Goal: Transaction & Acquisition: Purchase product/service

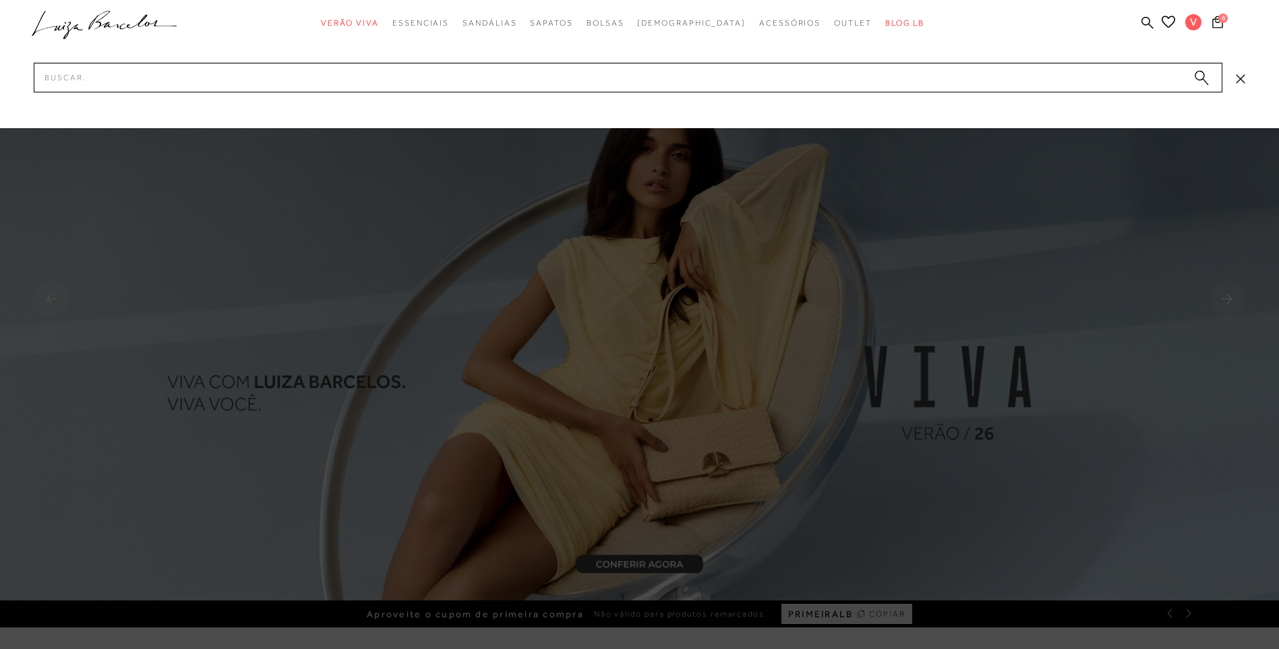
click at [259, 76] on input "Pesquisar" at bounding box center [628, 78] width 1188 height 30
type input "mocassim"
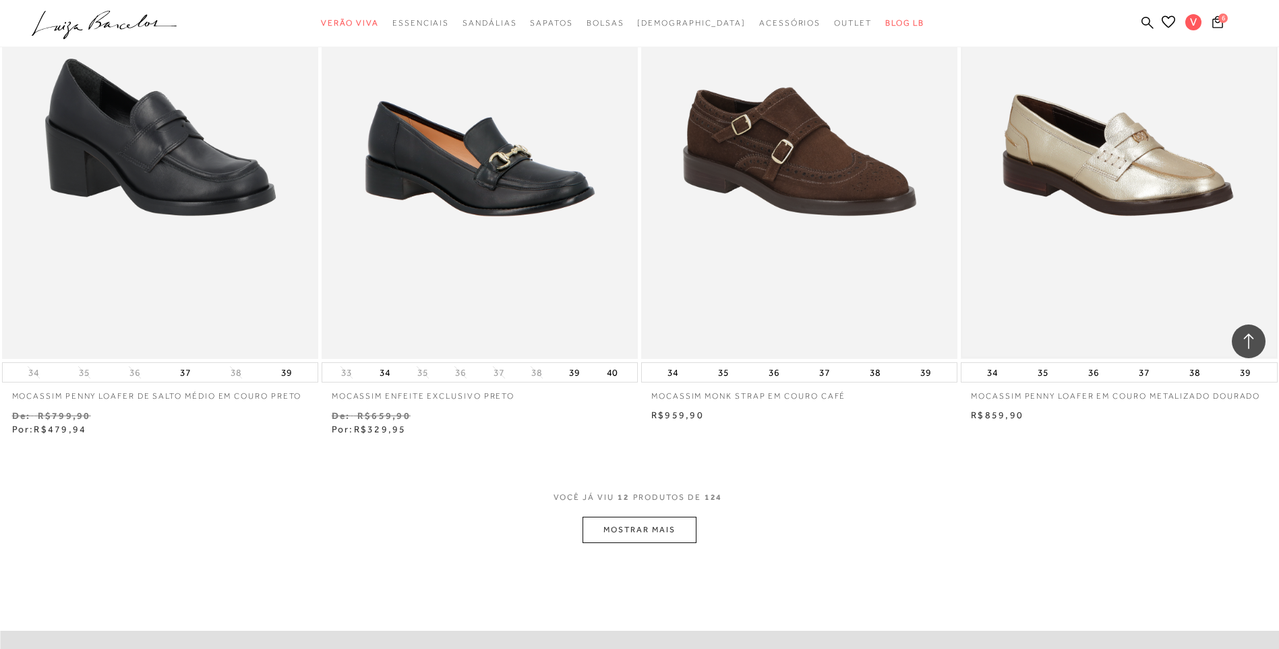
scroll to position [1550, 0]
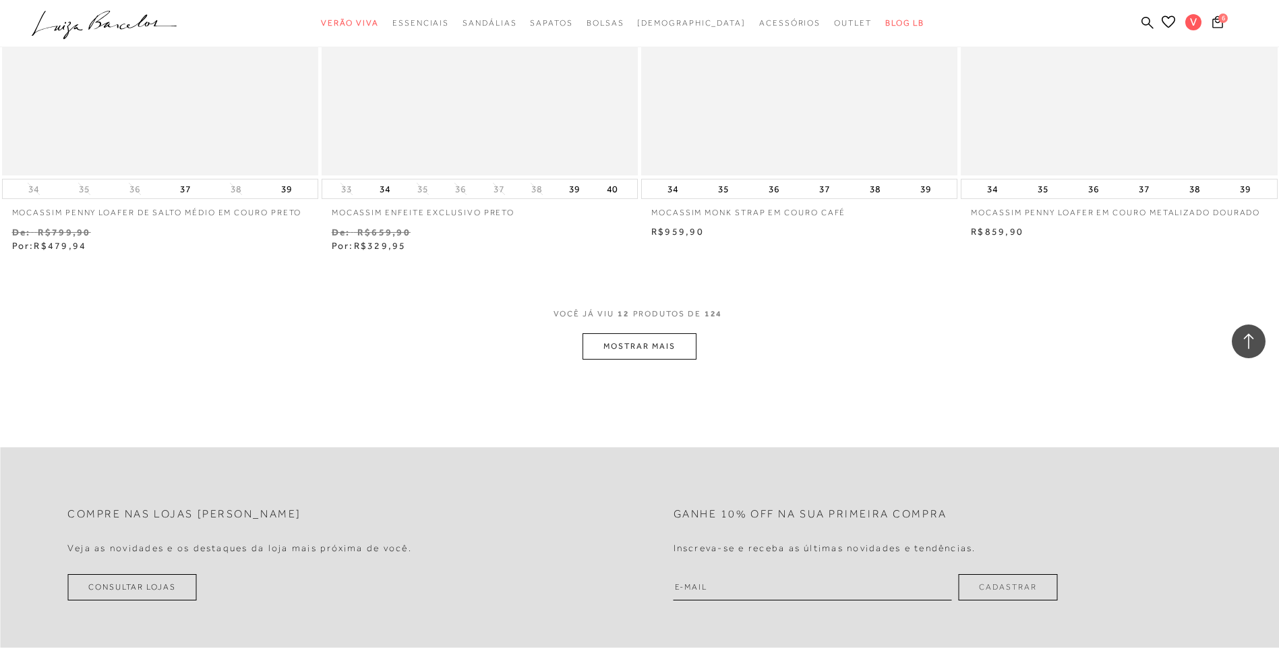
click at [665, 353] on button "MOSTRAR MAIS" at bounding box center [638, 346] width 113 height 26
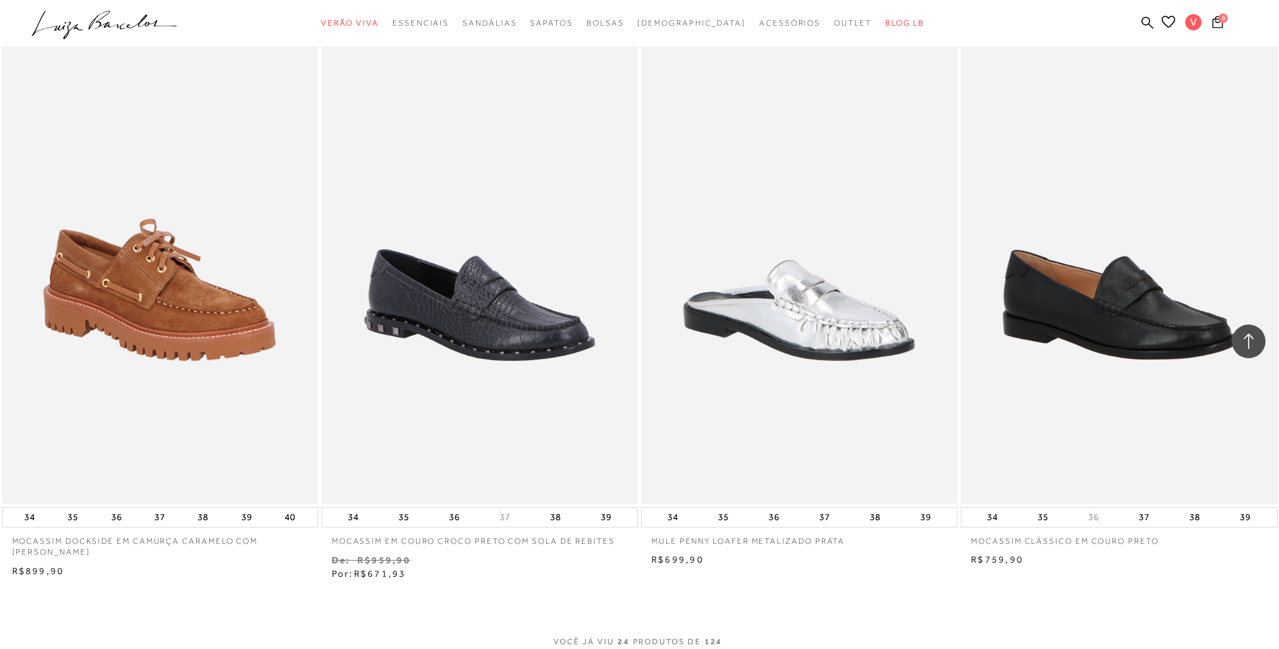
scroll to position [3168, 0]
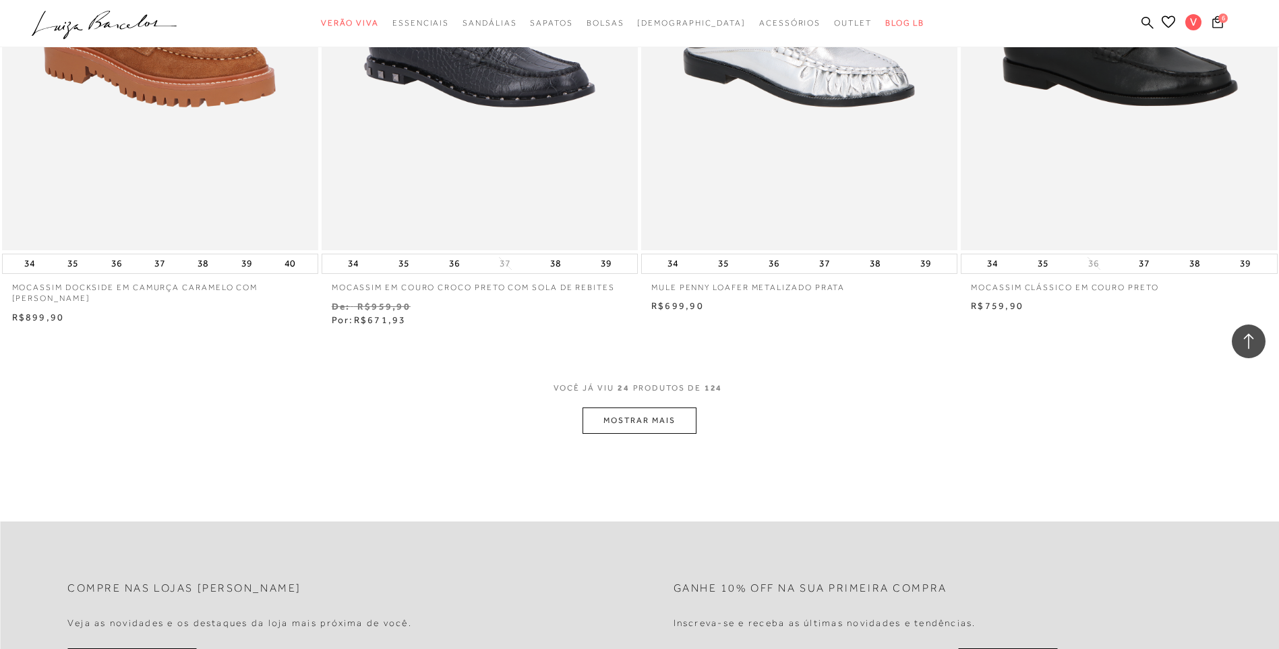
click at [636, 423] on button "MOSTRAR MAIS" at bounding box center [638, 420] width 113 height 26
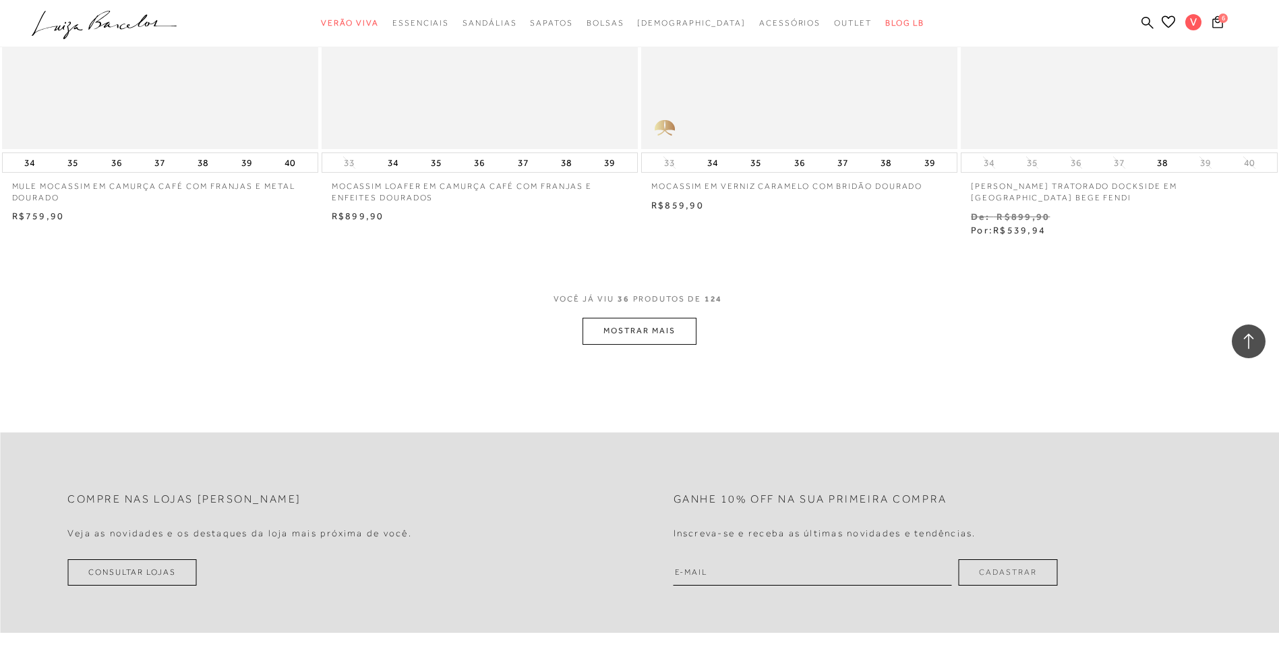
scroll to position [4988, 0]
click at [629, 316] on button "MOSTRAR MAIS" at bounding box center [638, 329] width 113 height 26
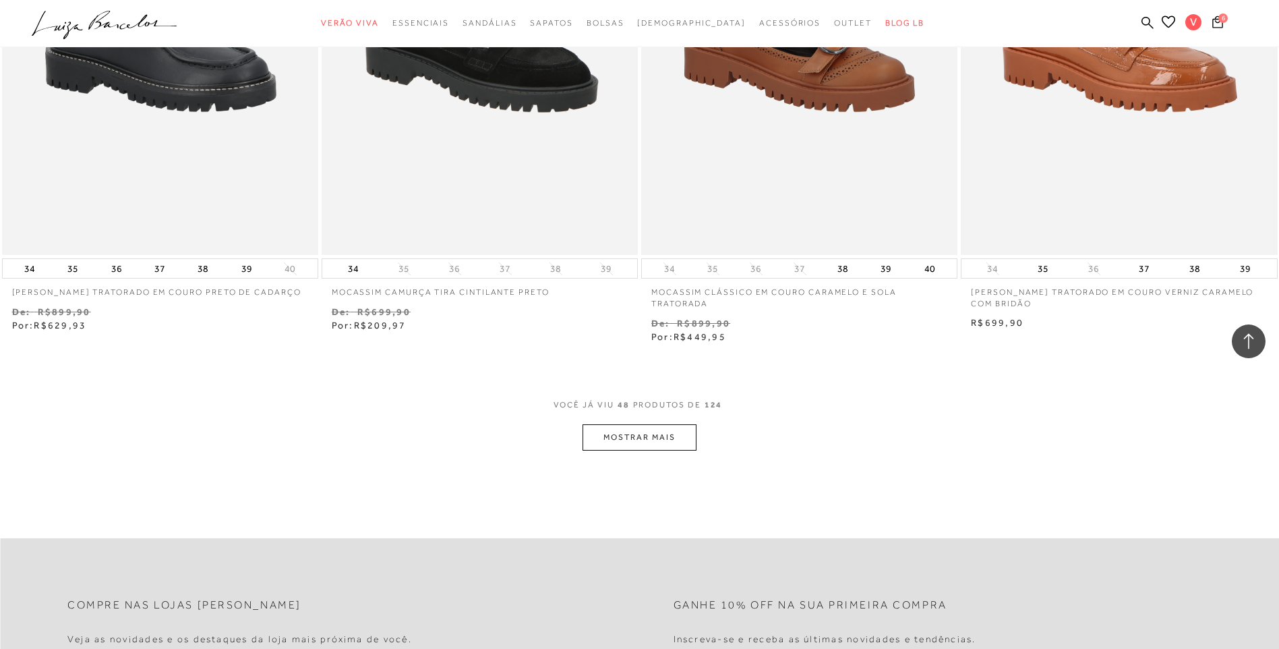
scroll to position [6741, 0]
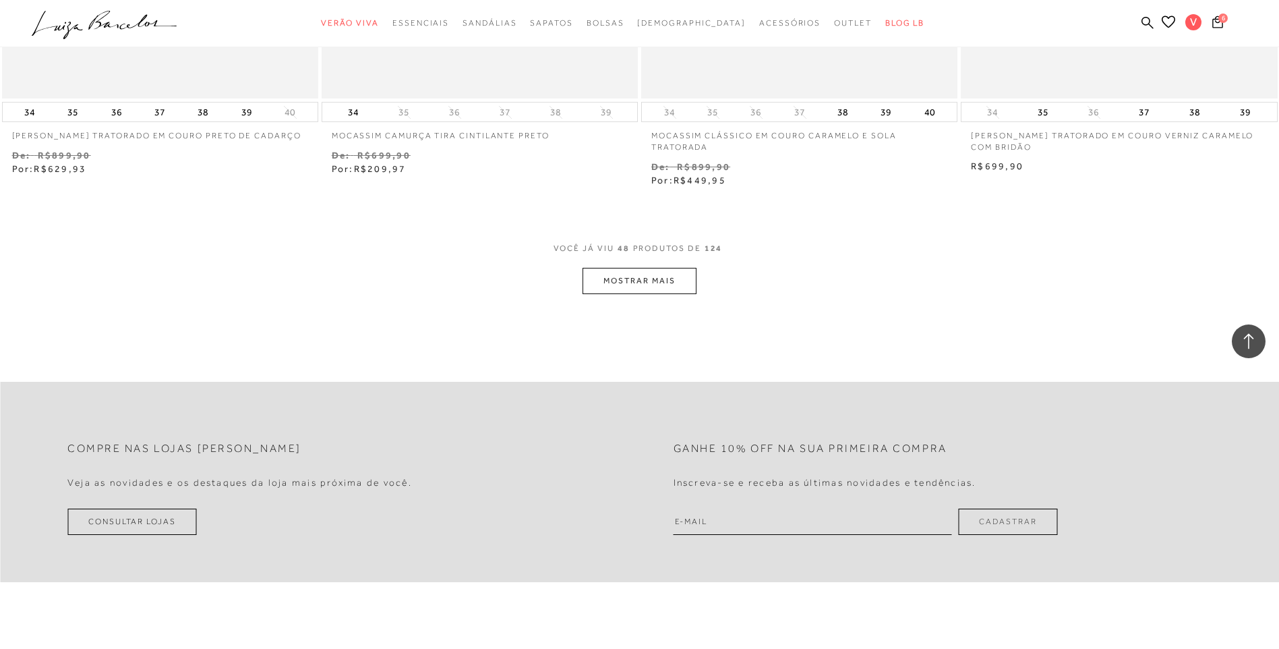
click at [605, 270] on button "MOSTRAR MAIS" at bounding box center [638, 281] width 113 height 26
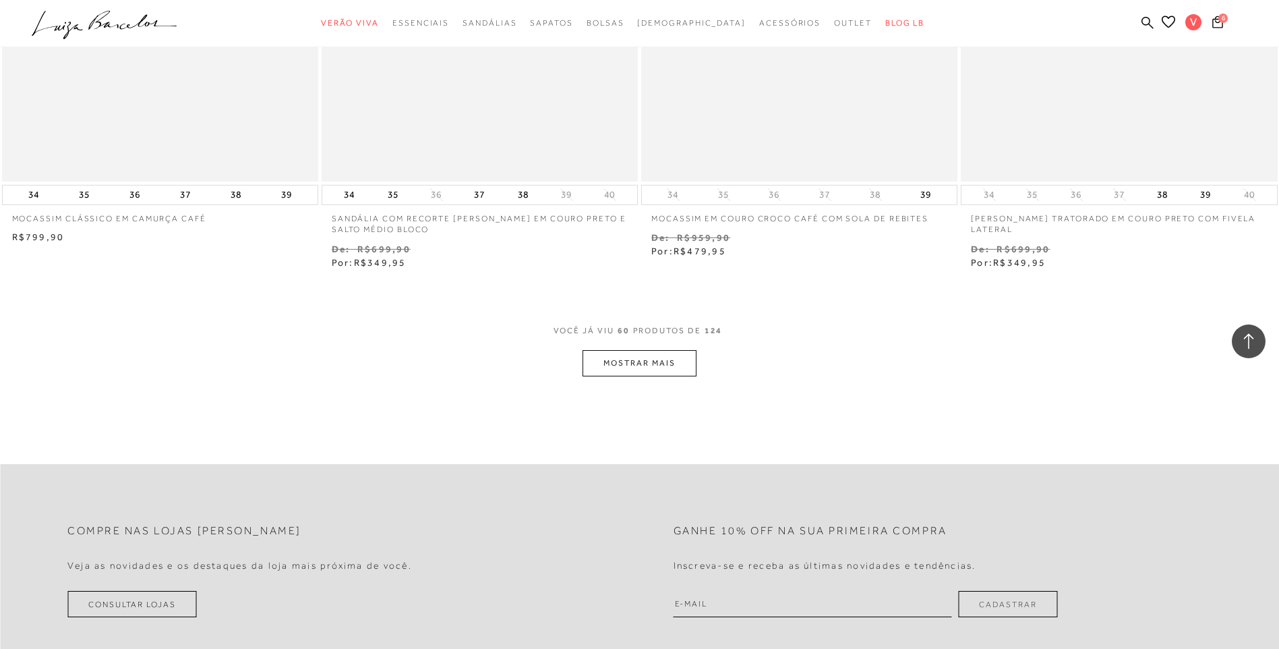
scroll to position [8427, 0]
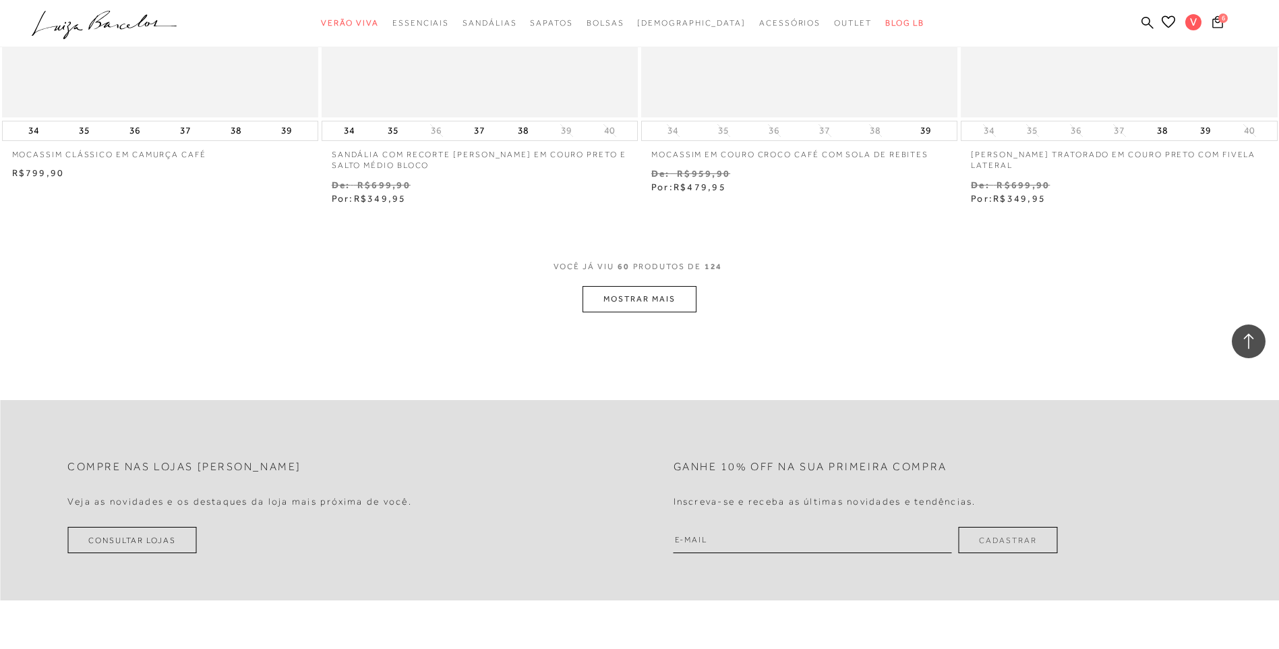
click at [624, 261] on span "60" at bounding box center [623, 273] width 12 height 25
click at [621, 286] on button "MOSTRAR MAIS" at bounding box center [638, 299] width 113 height 26
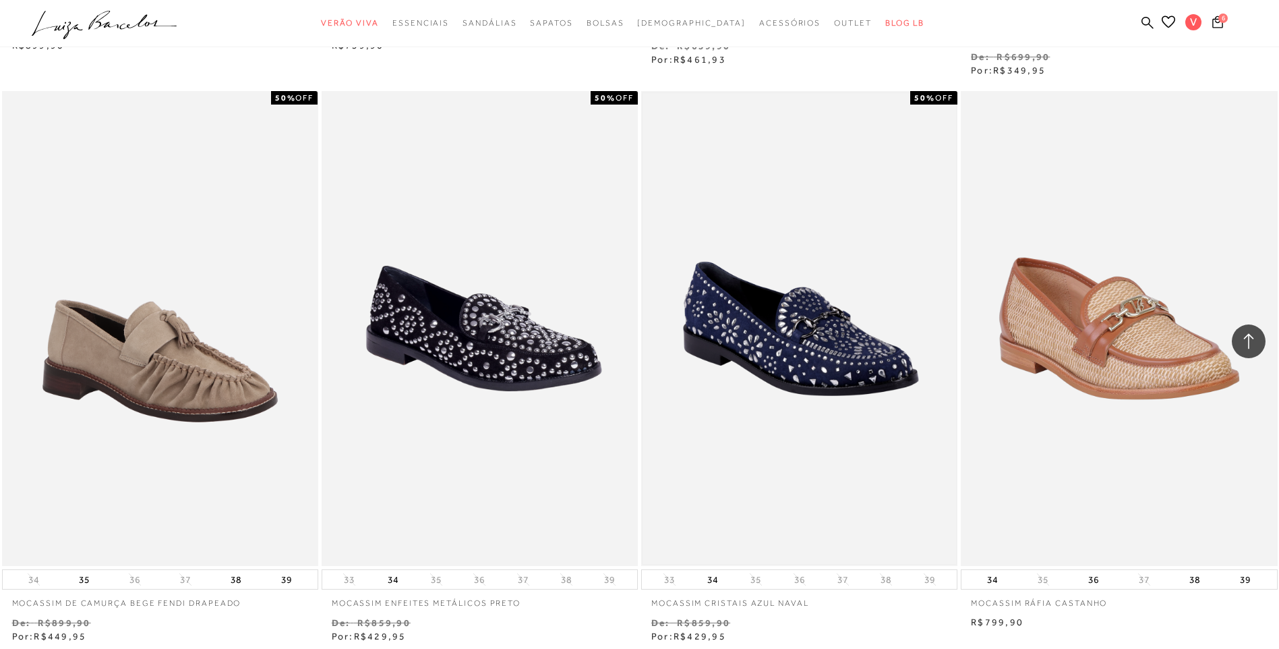
scroll to position [10179, 0]
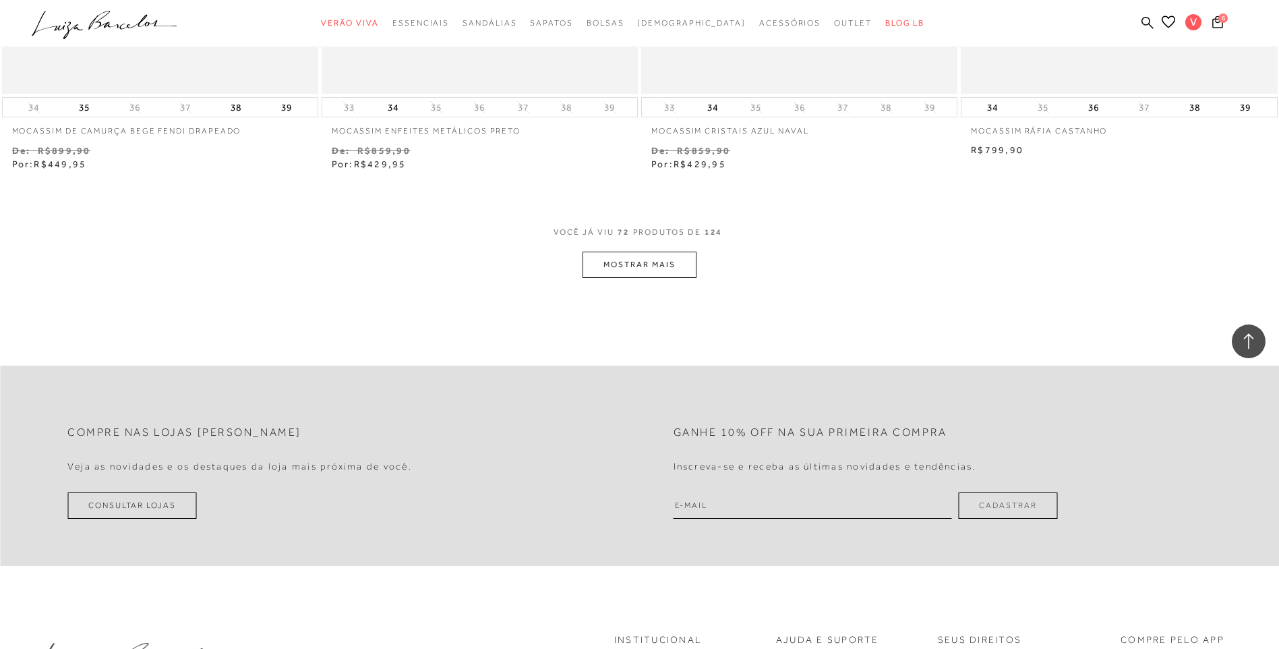
click at [632, 251] on button "MOSTRAR MAIS" at bounding box center [638, 264] width 113 height 26
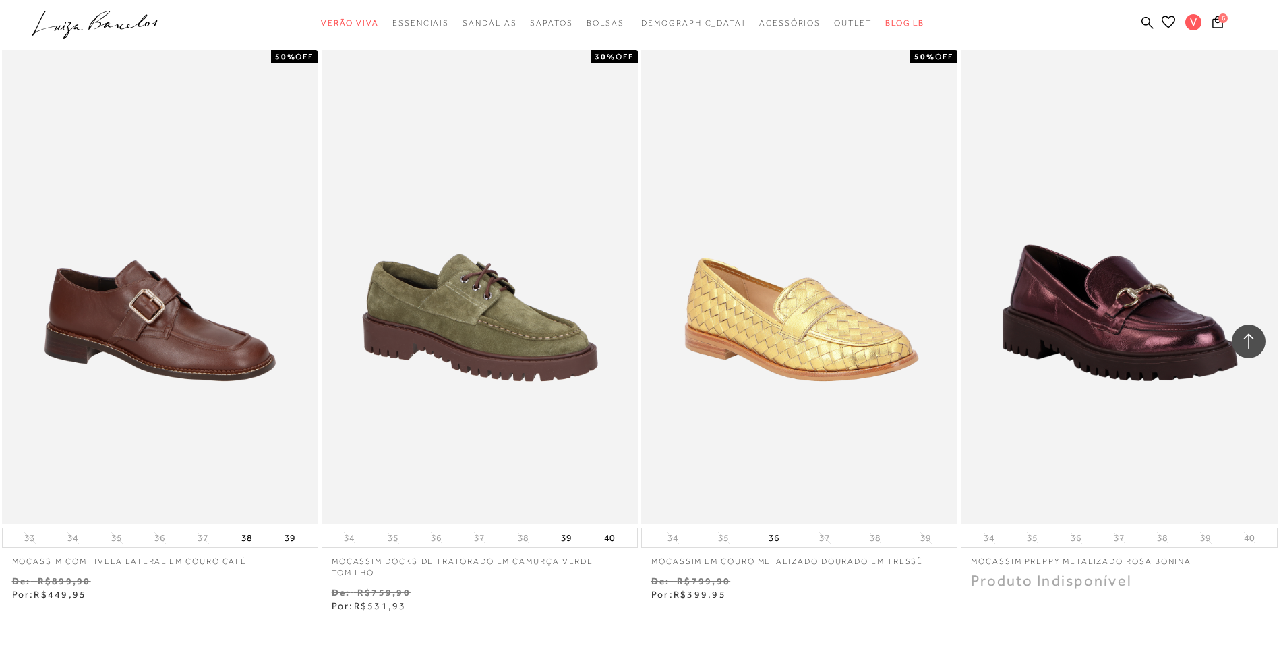
scroll to position [11730, 0]
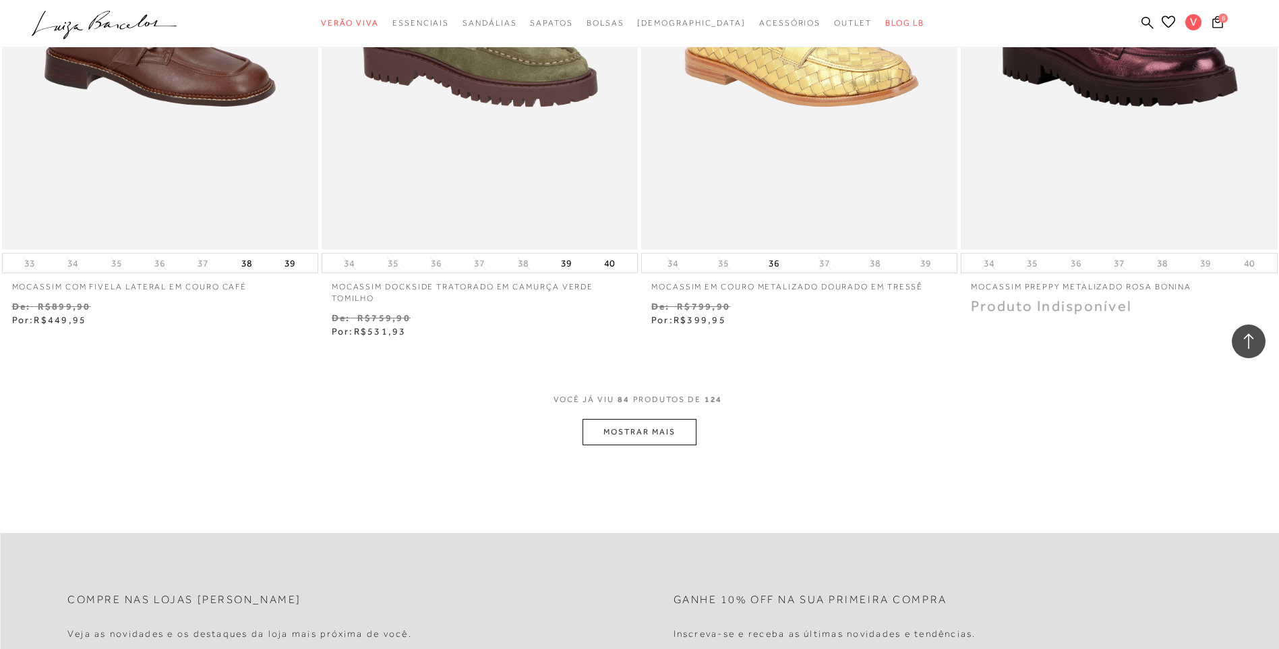
click at [597, 419] on button "MOSTRAR MAIS" at bounding box center [638, 432] width 113 height 26
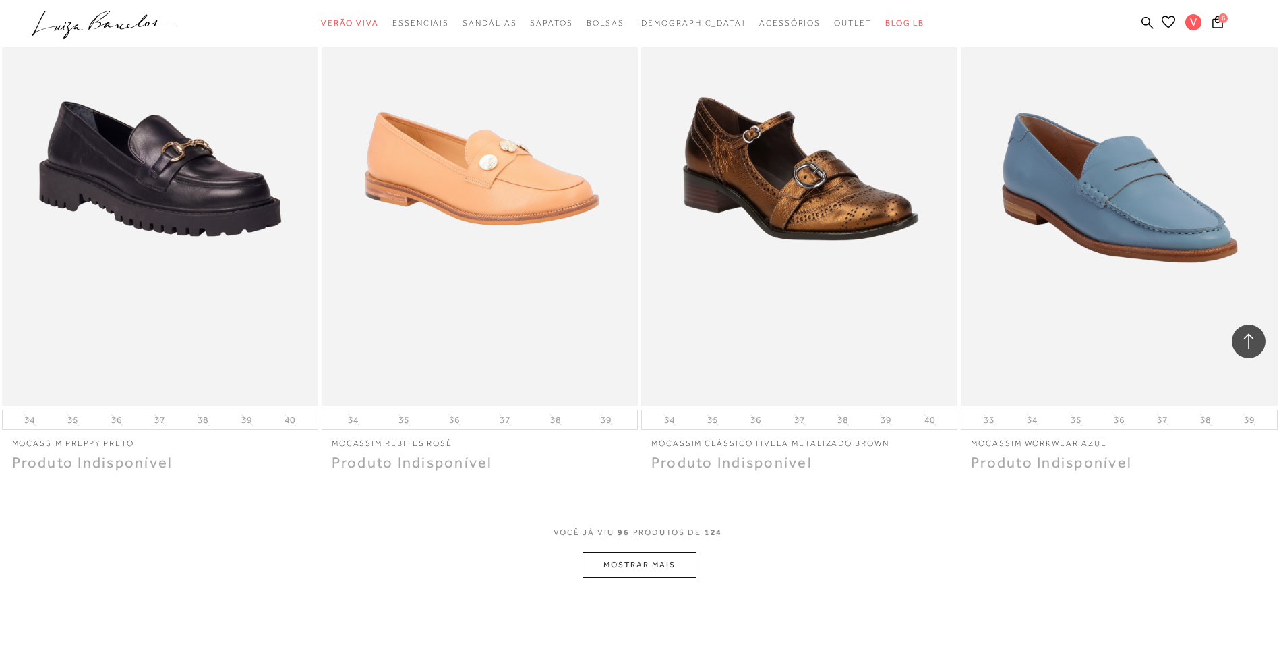
scroll to position [13280, 0]
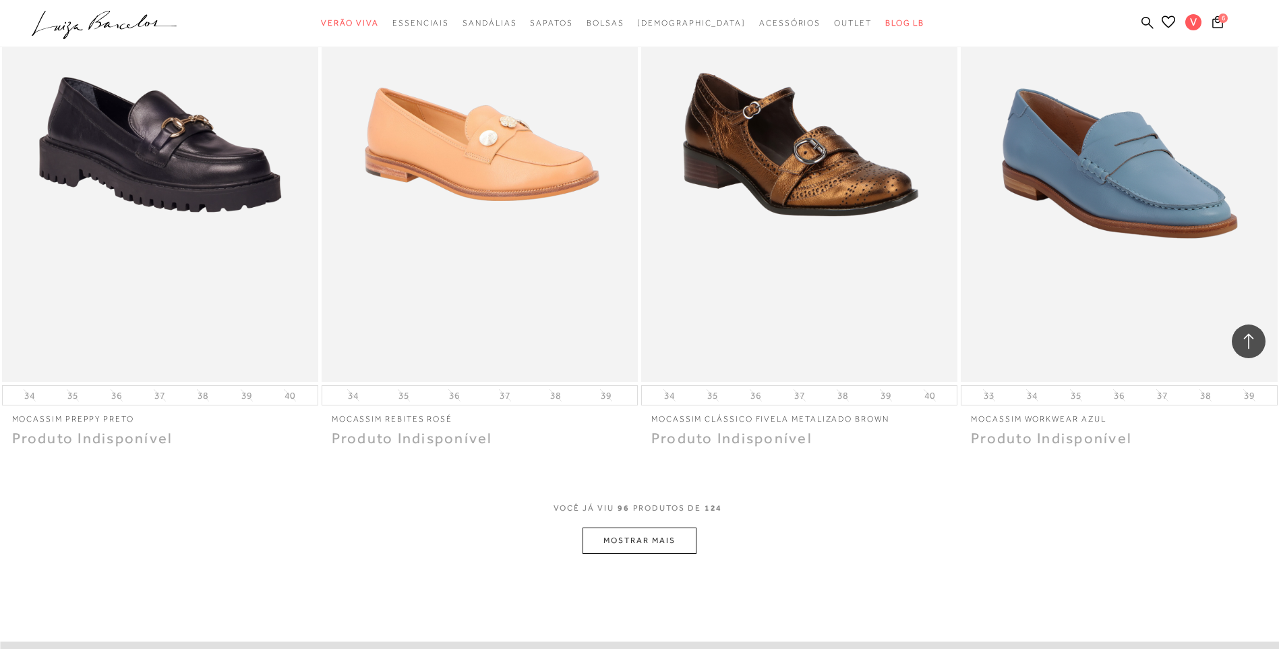
click at [669, 527] on button "MOSTRAR MAIS" at bounding box center [638, 540] width 113 height 26
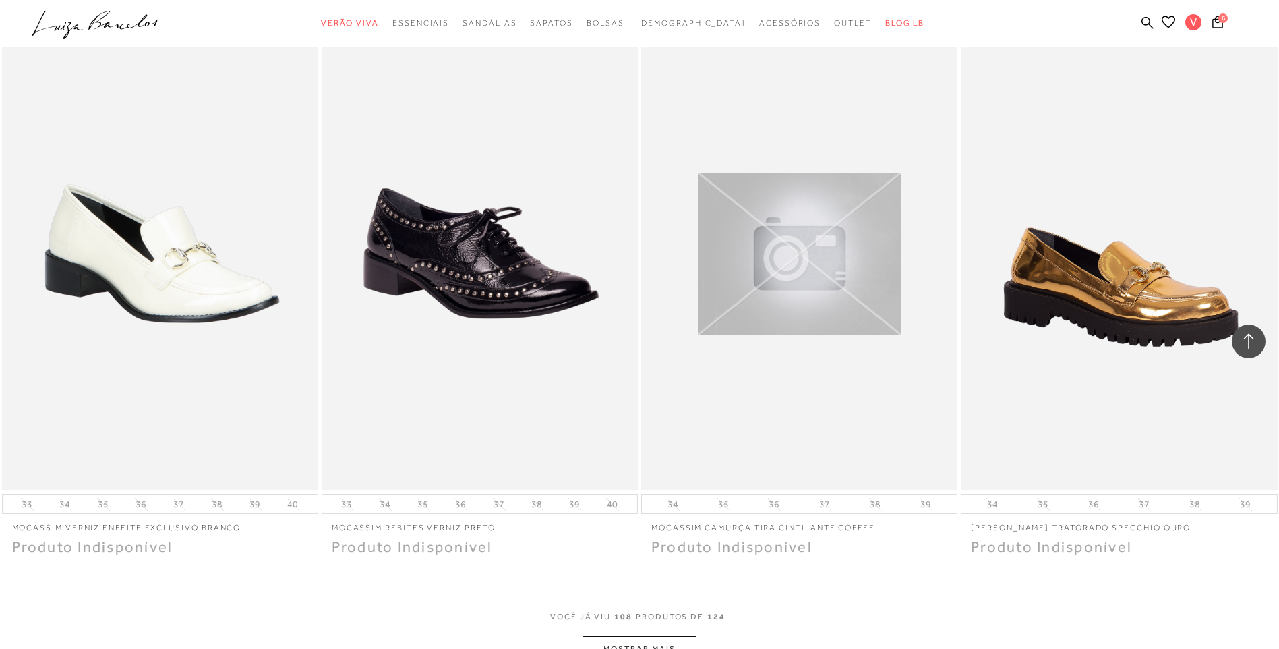
scroll to position [15168, 0]
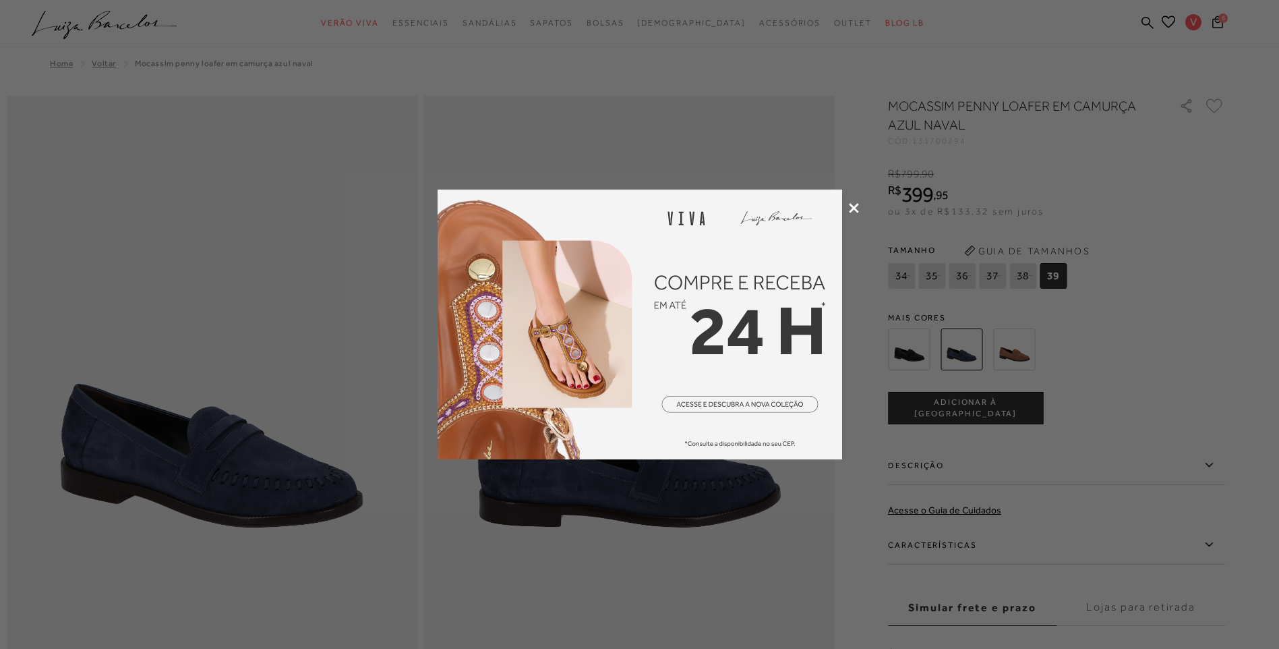
click at [852, 206] on icon at bounding box center [854, 208] width 10 height 10
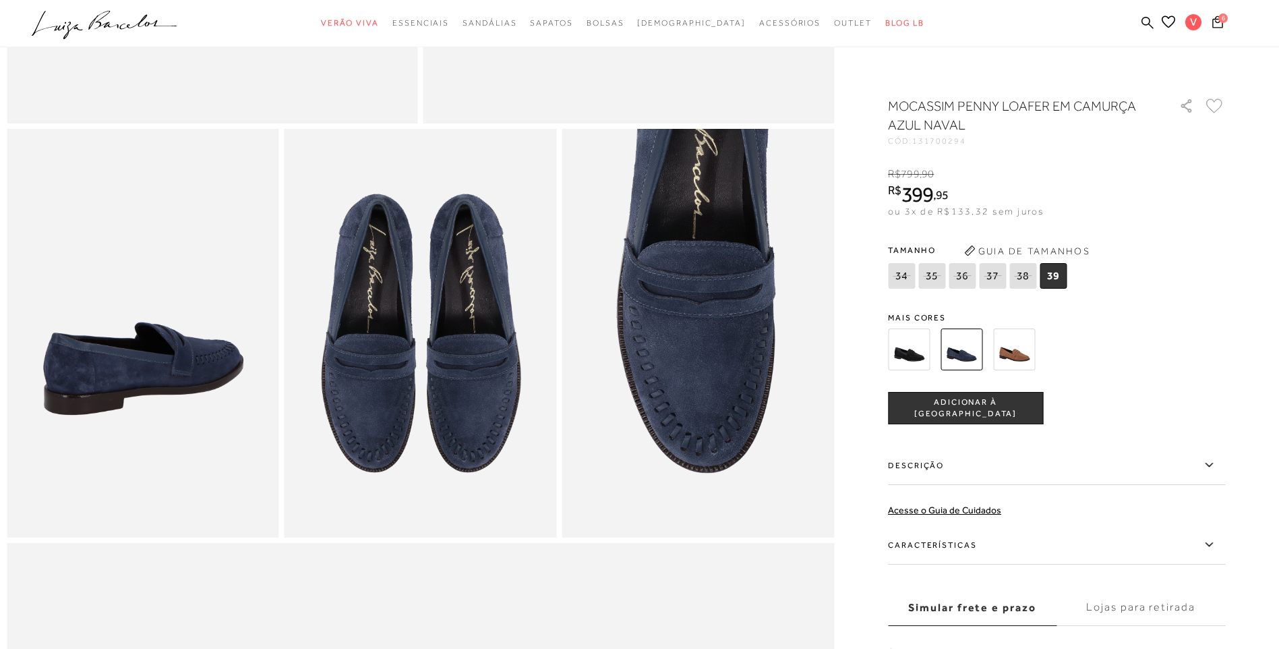
scroll to position [472, 0]
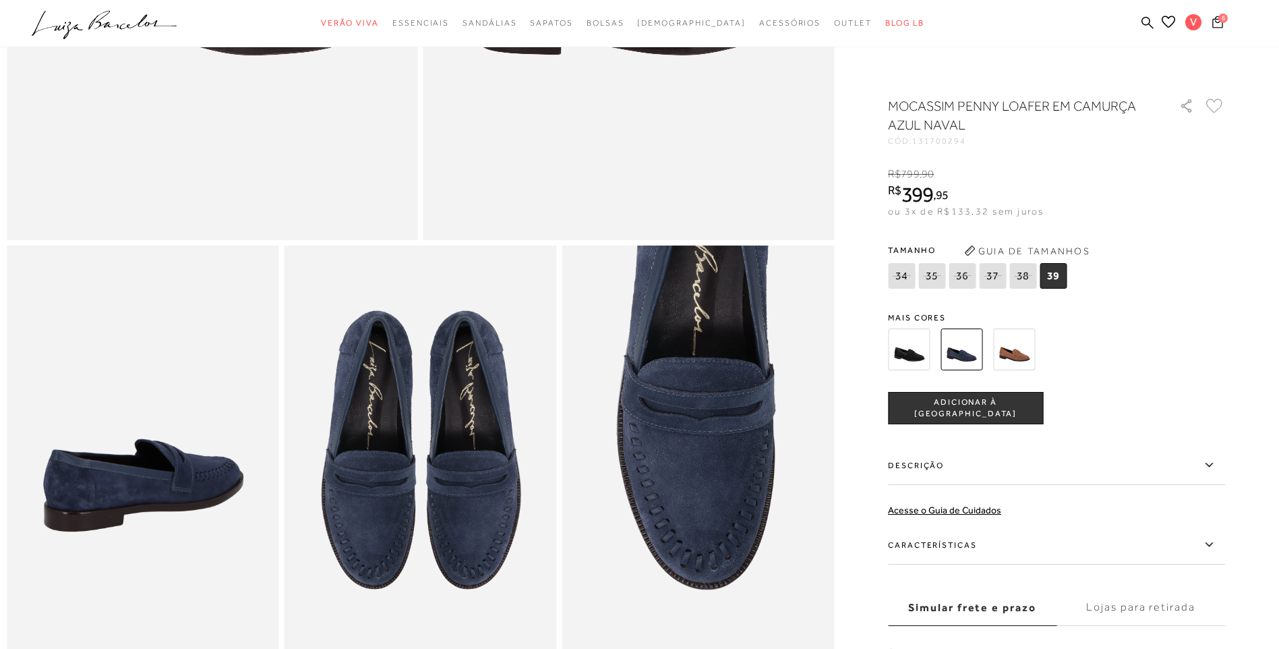
click at [1225, 16] on span "6" at bounding box center [1222, 17] width 9 height 9
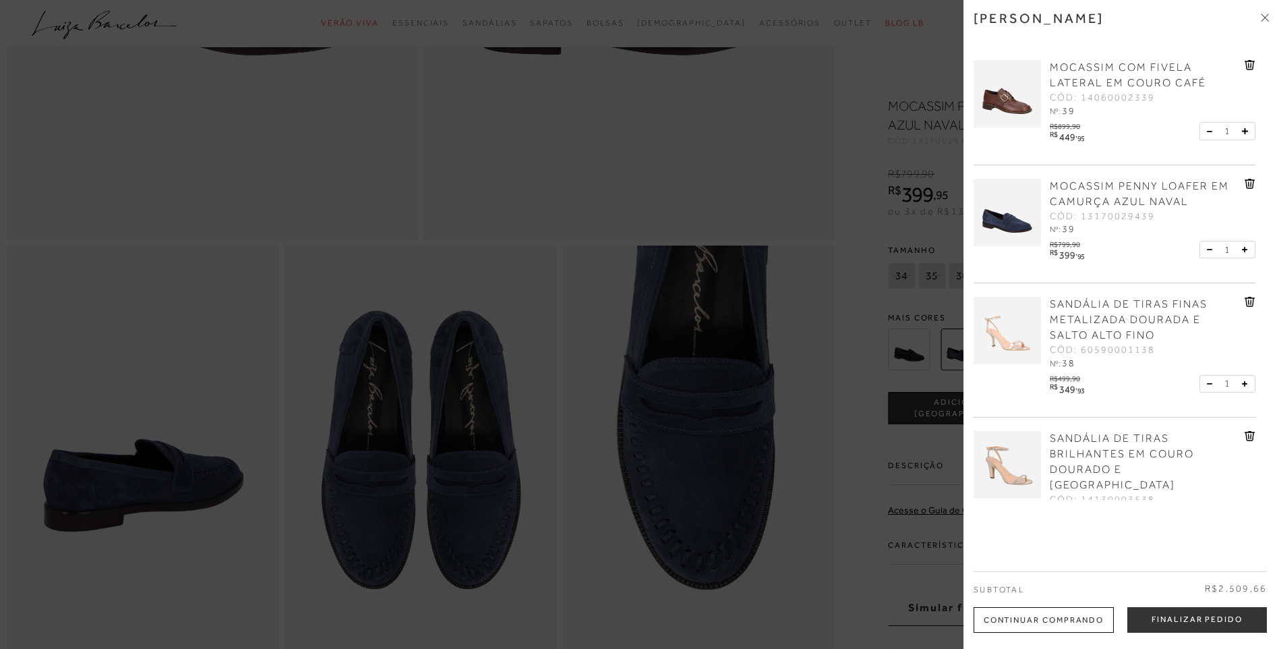
click at [1250, 303] on icon at bounding box center [1250, 301] width 1 height 5
click at [1250, 302] on icon at bounding box center [1250, 301] width 1 height 5
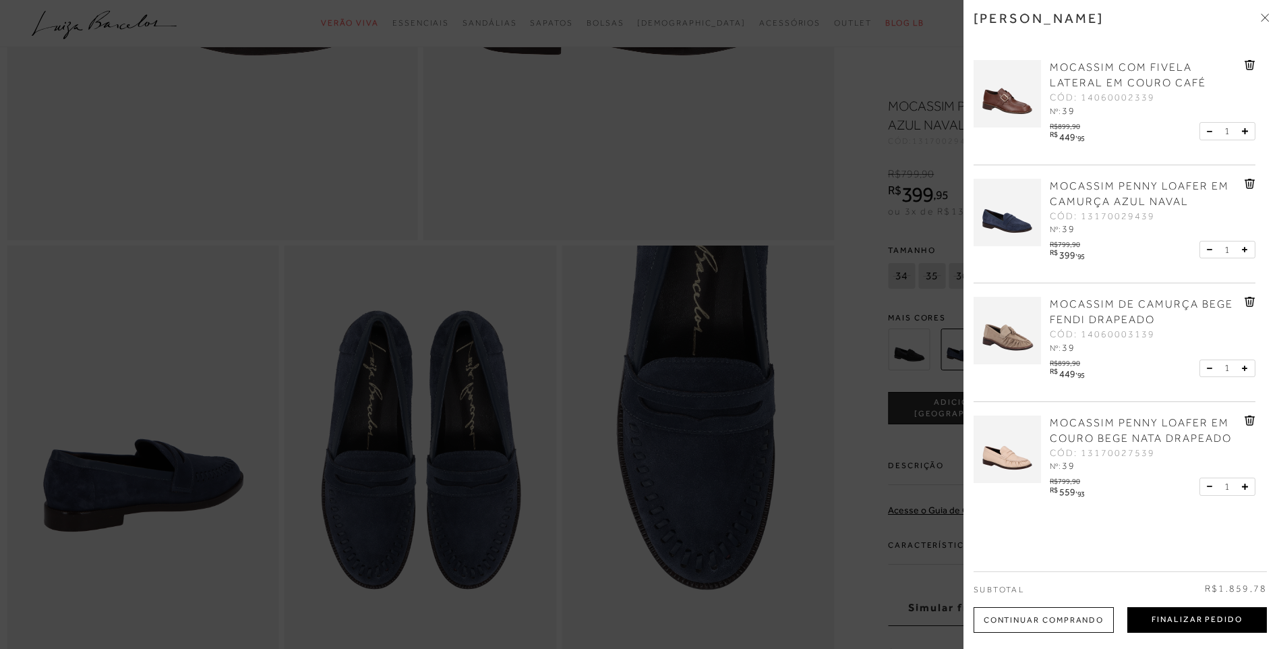
click at [1199, 624] on button "Finalizar Pedido" at bounding box center [1197, 620] width 140 height 26
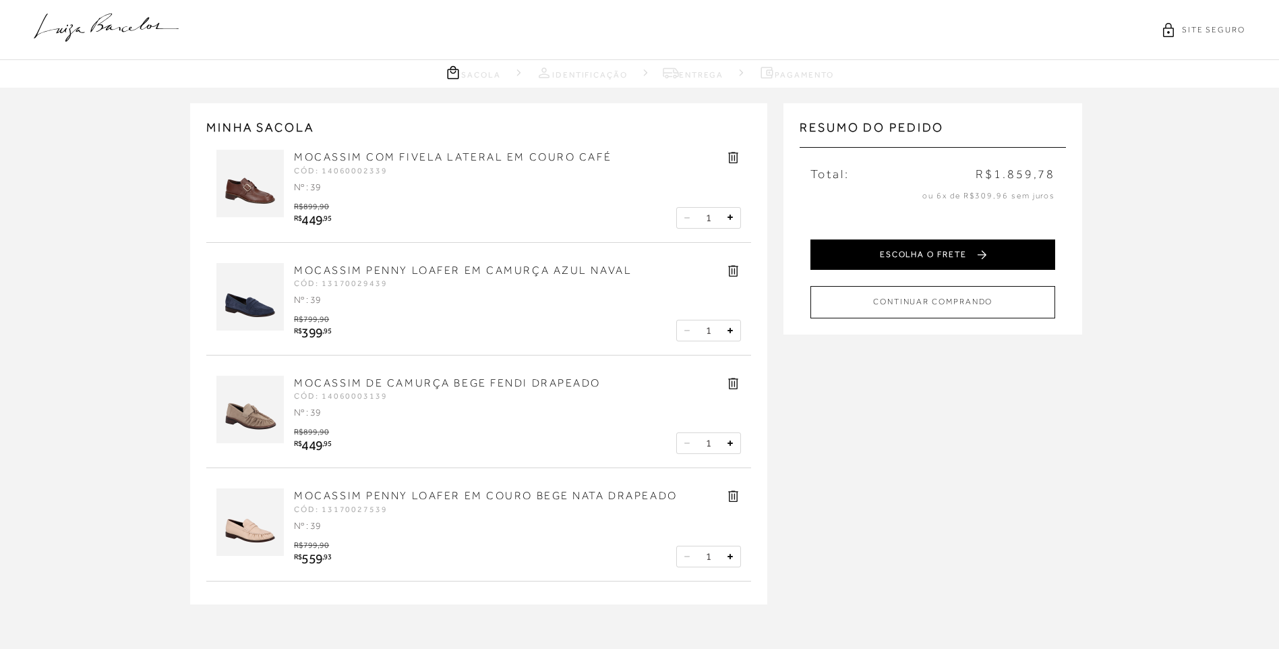
click at [865, 251] on button "ESCOLHA O FRETE" at bounding box center [932, 254] width 245 height 30
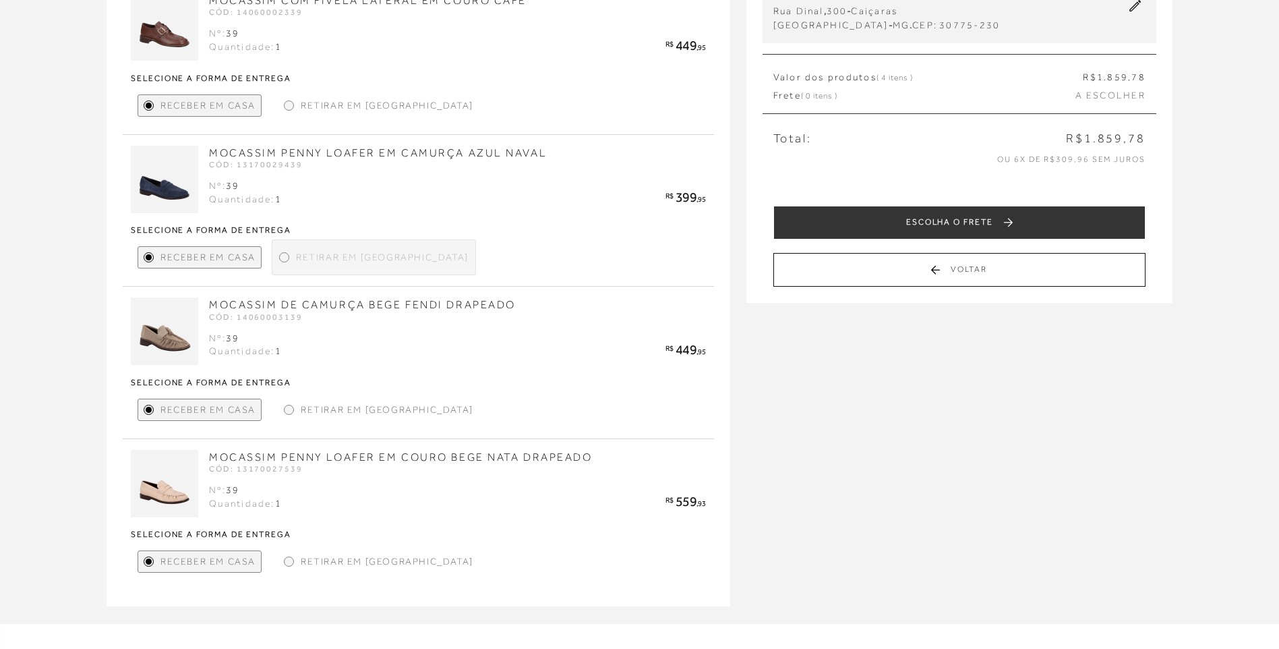
scroll to position [197, 0]
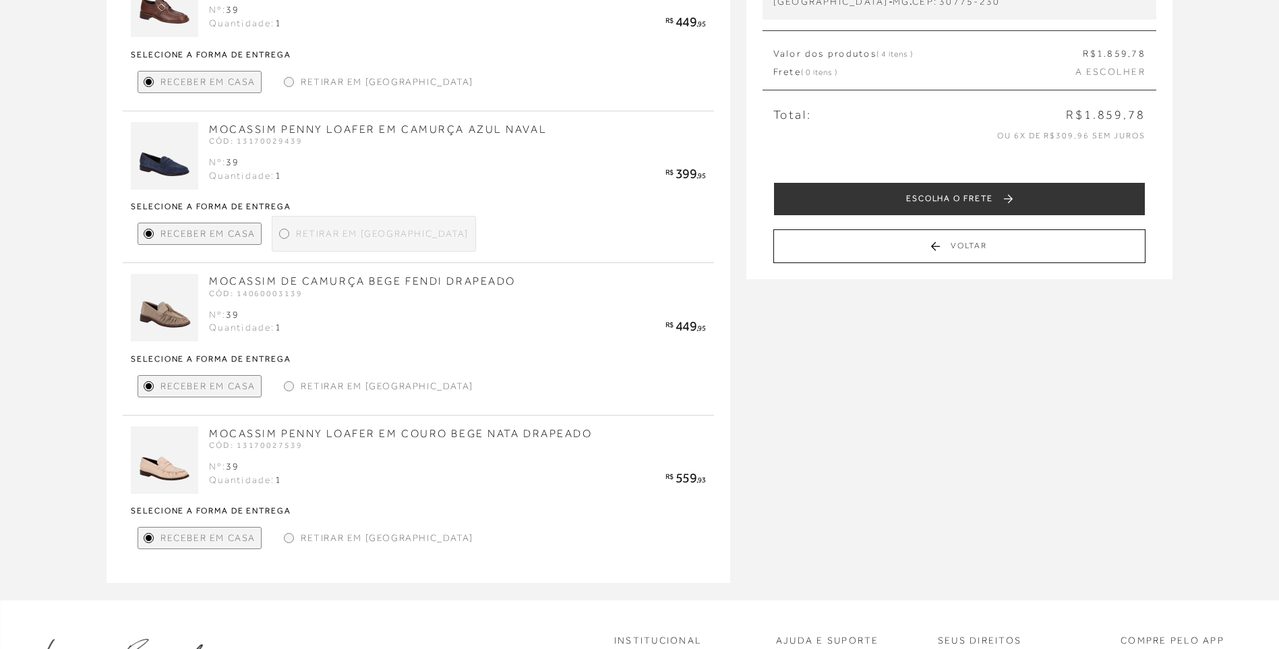
click at [303, 230] on span "Retirar em [GEOGRAPHIC_DATA]" at bounding box center [382, 234] width 173 height 14
click at [289, 386] on div at bounding box center [289, 386] width 6 height 6
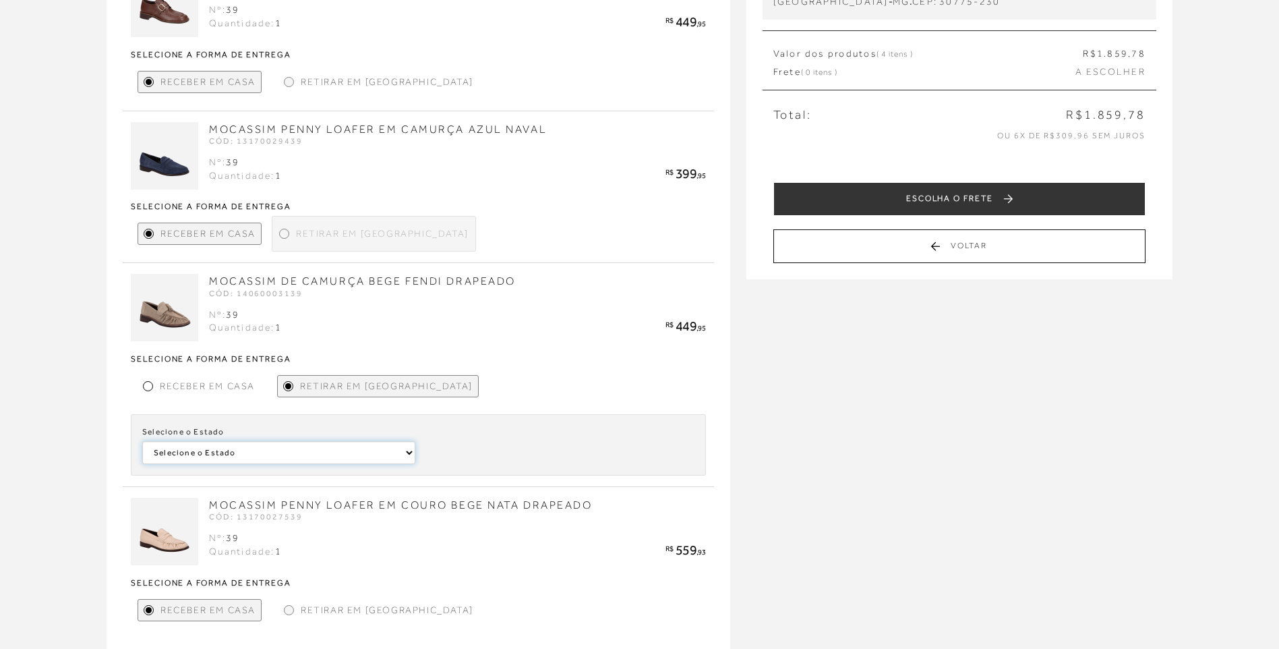
click at [0, 0] on select "Selecione o Estado [GEOGRAPHIC_DATA]" at bounding box center [0, 0] width 0 height 0
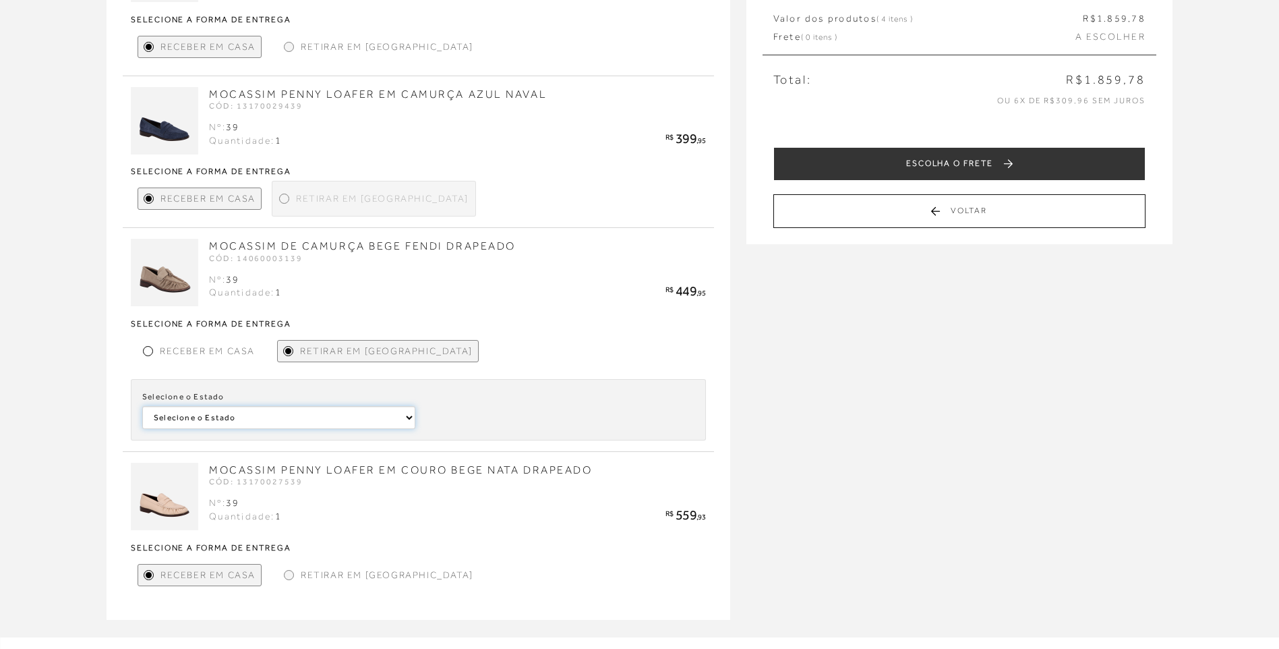
scroll to position [264, 0]
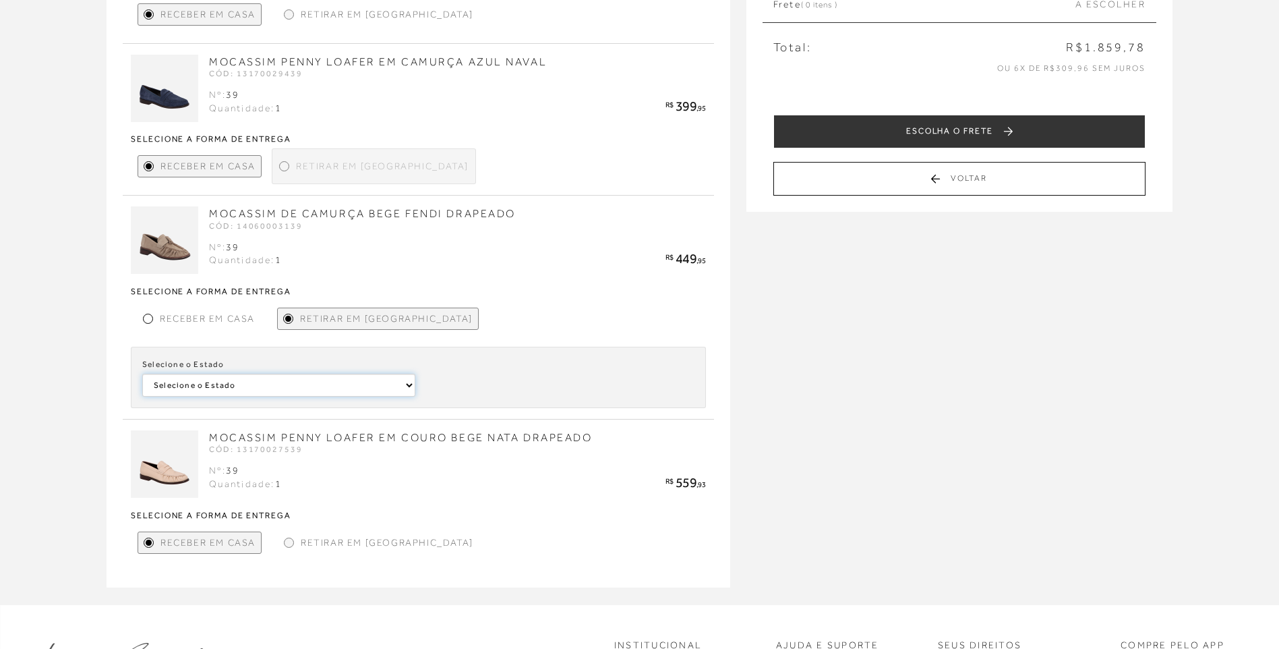
click at [0, 0] on select "Selecione o Estado [GEOGRAPHIC_DATA]" at bounding box center [0, 0] width 0 height 0
select select
click at [0, 0] on select "Selecione o Estado [GEOGRAPHIC_DATA]" at bounding box center [0, 0] width 0 height 0
click at [572, 375] on select "Selecione a [PERSON_NAME] - [GEOGRAPHIC_DATA] ([GEOGRAPHIC_DATA])" at bounding box center [557, 384] width 273 height 23
click at [291, 541] on div at bounding box center [289, 542] width 6 height 6
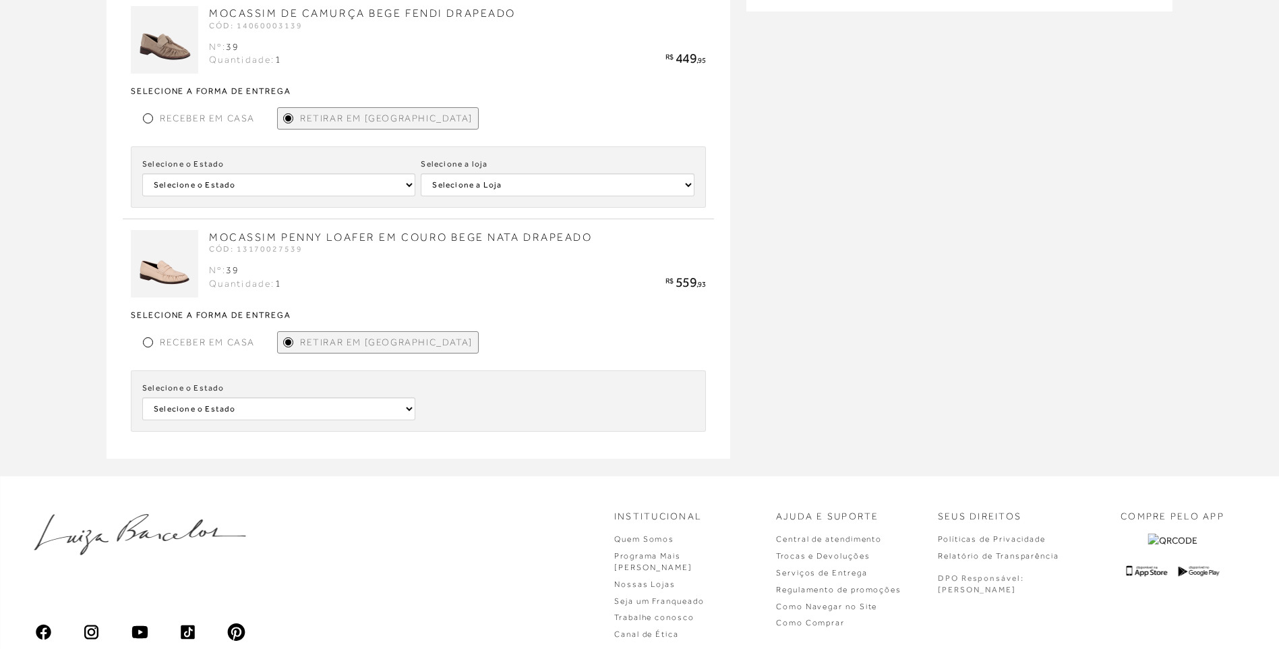
scroll to position [466, 0]
click at [0, 0] on select "Selecione o Estado [GEOGRAPHIC_DATA] [GEOGRAPHIC_DATA] [GEOGRAPHIC_DATA] [GEOGR…" at bounding box center [0, 0] width 0 height 0
select select
click at [0, 0] on select "Selecione o Estado [GEOGRAPHIC_DATA] [GEOGRAPHIC_DATA] [GEOGRAPHIC_DATA] [GEOGR…" at bounding box center [0, 0] width 0 height 0
click at [566, 194] on select "Selecione a [PERSON_NAME] [GEOGRAPHIC_DATA] [PERSON_NAME][GEOGRAPHIC_DATA] - [G…" at bounding box center [557, 182] width 273 height 23
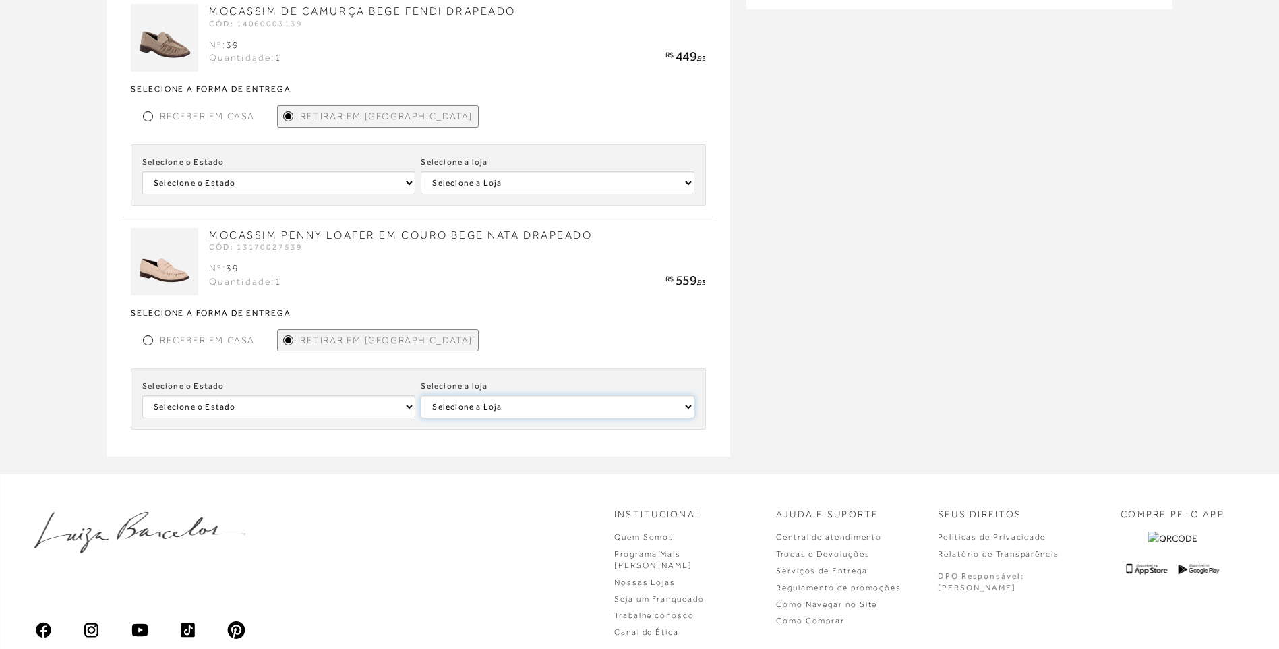
select select
click at [421, 194] on select "Selecione a [PERSON_NAME] [GEOGRAPHIC_DATA] [PERSON_NAME][GEOGRAPHIC_DATA] - [G…" at bounding box center [557, 182] width 273 height 23
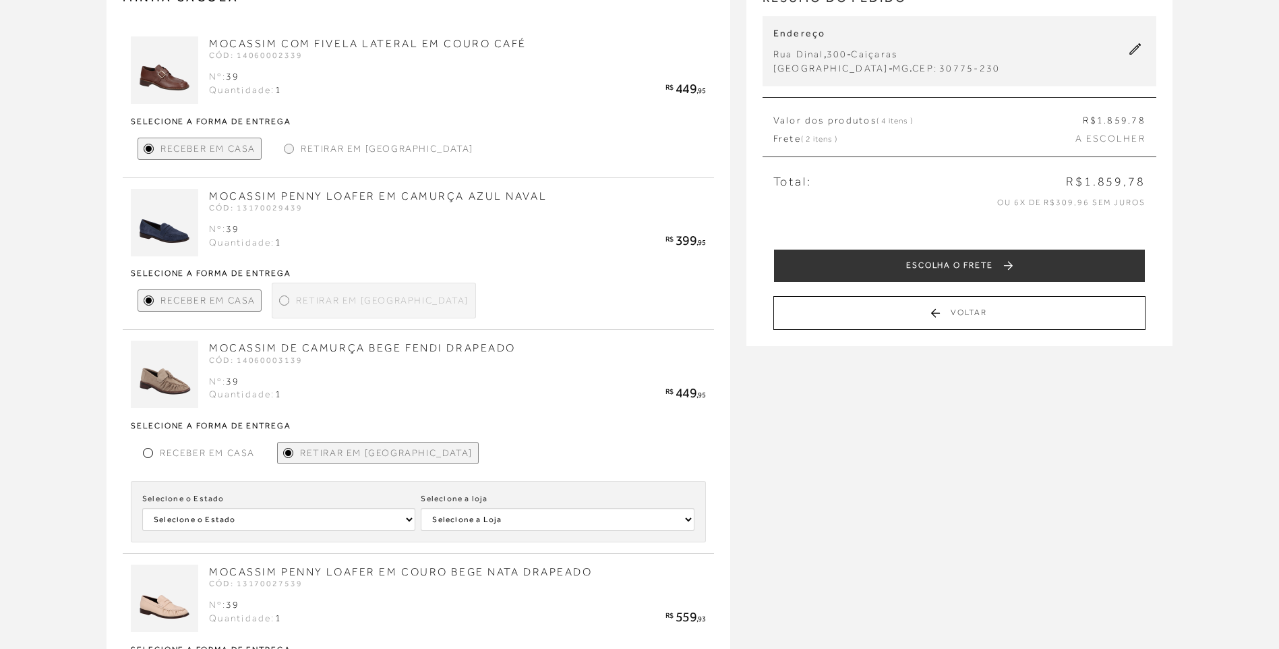
scroll to position [129, 0]
click at [286, 146] on div at bounding box center [289, 149] width 6 height 6
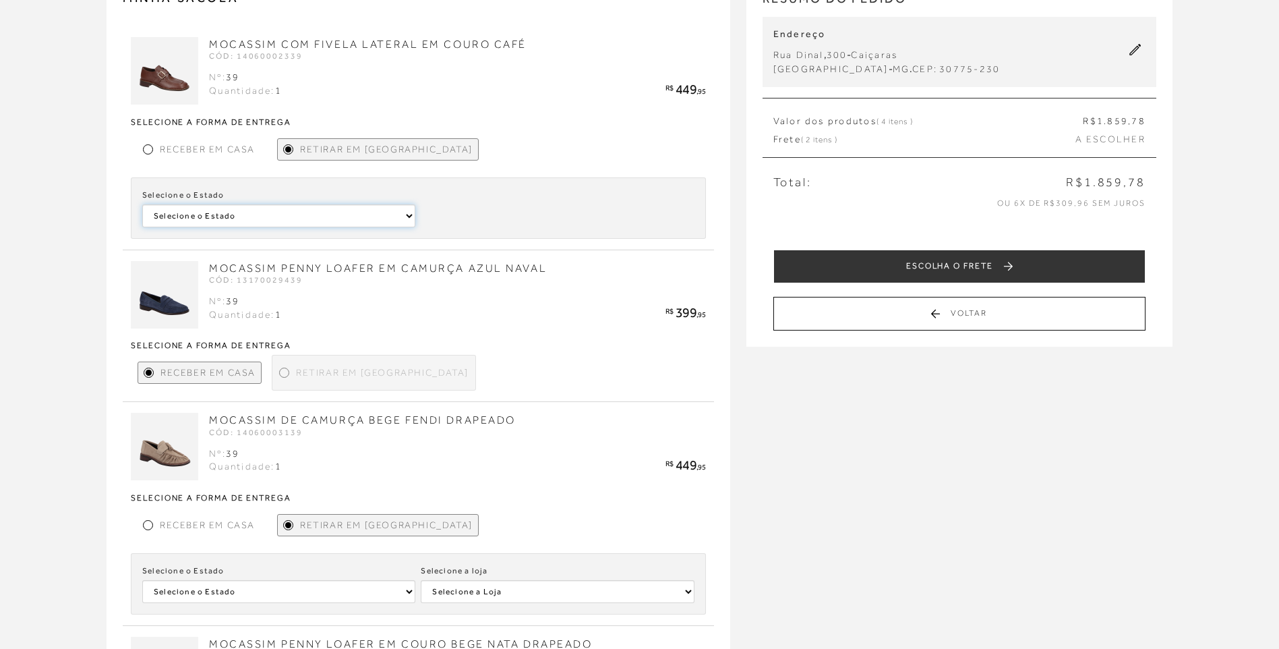
click at [316, 224] on select "Selecione o [GEOGRAPHIC_DATA] [GEOGRAPHIC_DATA] [GEOGRAPHIC_DATA] [GEOGRAPHIC_D…" at bounding box center [278, 215] width 273 height 23
select select
click at [142, 204] on select "Selecione o [GEOGRAPHIC_DATA] [GEOGRAPHIC_DATA] [GEOGRAPHIC_DATA] [GEOGRAPHIC_D…" at bounding box center [278, 215] width 273 height 23
click at [509, 216] on select "Selecione a [PERSON_NAME] DIAMOND MALL" at bounding box center [557, 215] width 273 height 23
click at [495, 151] on div "Receber em Casa Retirar em [GEOGRAPHIC_DATA] Selecione o Estado Selecione o Est…" at bounding box center [418, 184] width 575 height 107
